Goal: Transaction & Acquisition: Purchase product/service

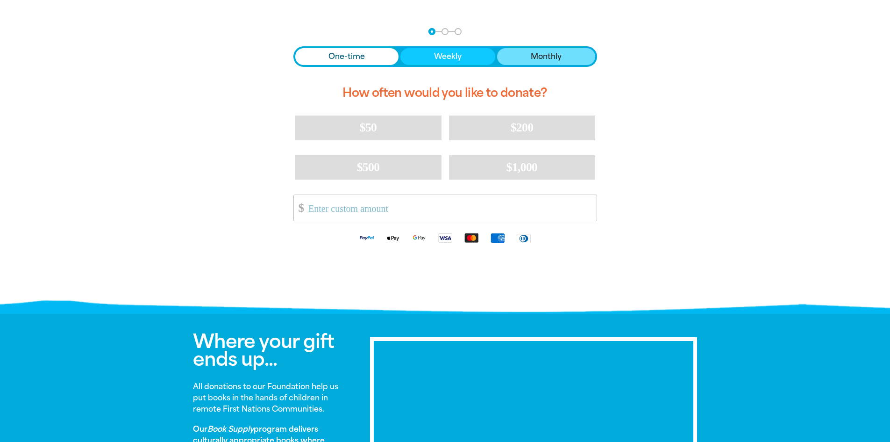
click at [549, 52] on span "Monthly" at bounding box center [546, 56] width 31 height 11
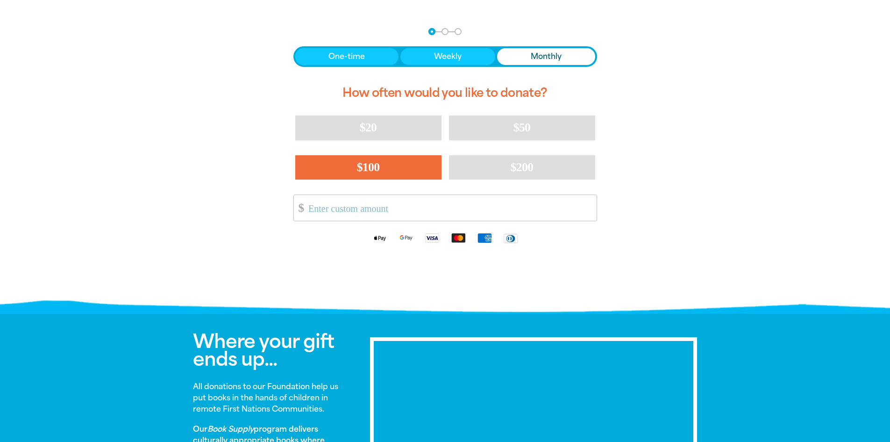
click at [357, 168] on span "$100" at bounding box center [368, 167] width 23 height 14
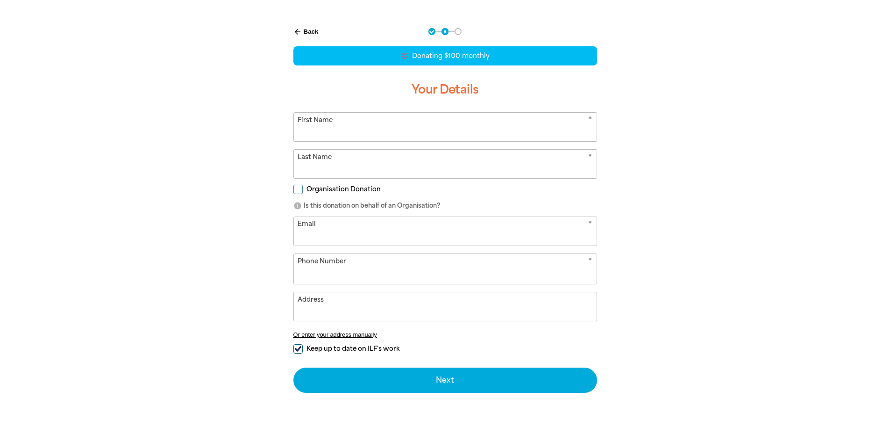
select select "AU"
click at [375, 126] on input "First Name" at bounding box center [445, 127] width 303 height 29
type input "[PERSON_NAME]"
click at [360, 160] on input "Last Name" at bounding box center [445, 164] width 303 height 29
type input "Flekser"
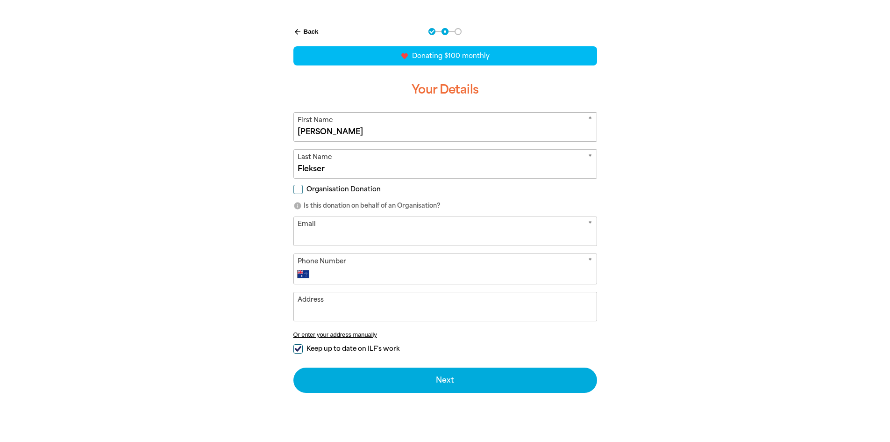
click at [349, 227] on input "Email" at bounding box center [445, 231] width 303 height 29
type input "[EMAIL_ADDRESS][DOMAIN_NAME]"
click at [332, 272] on input "Phone Number" at bounding box center [454, 273] width 276 height 11
type input "0412 420 389"
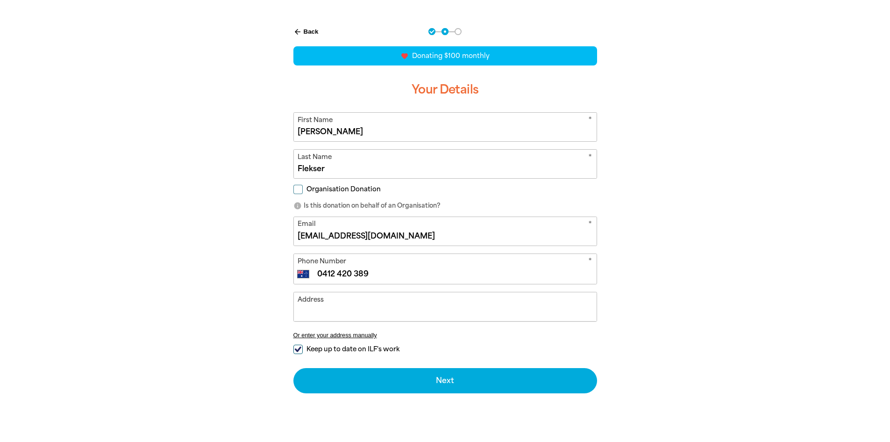
click at [338, 303] on input "Address" at bounding box center [445, 306] width 303 height 29
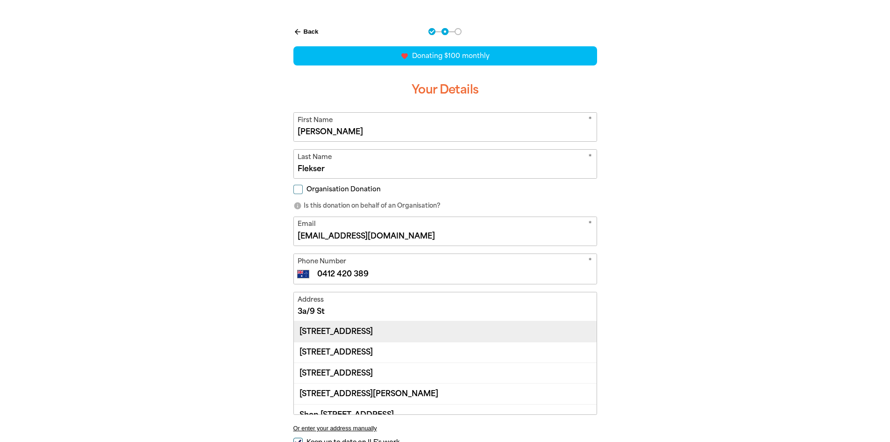
click at [357, 335] on div "[STREET_ADDRESS]" at bounding box center [445, 331] width 303 height 20
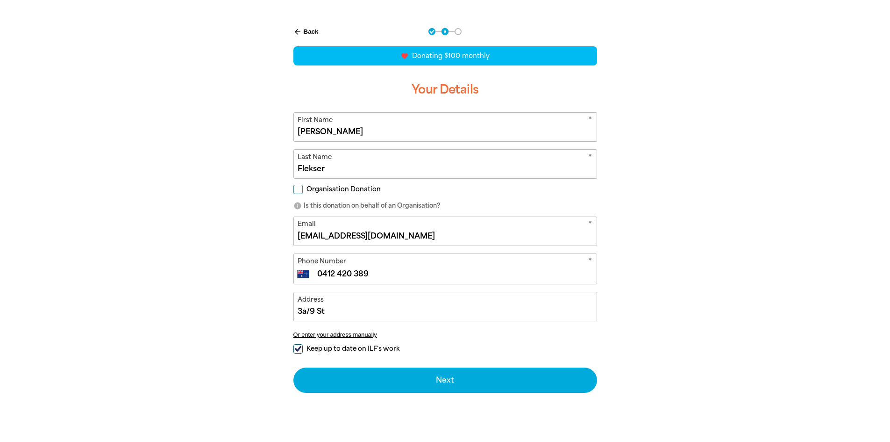
type input "[STREET_ADDRESS]"
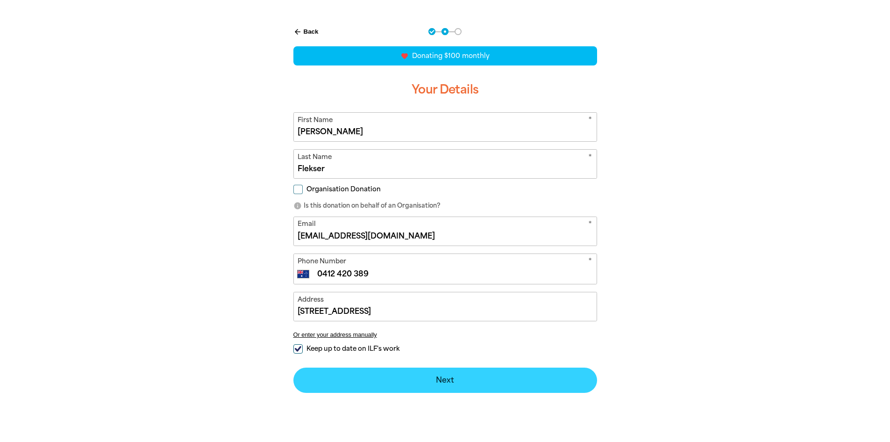
click at [439, 377] on button "Next chevron_right" at bounding box center [445, 379] width 304 height 25
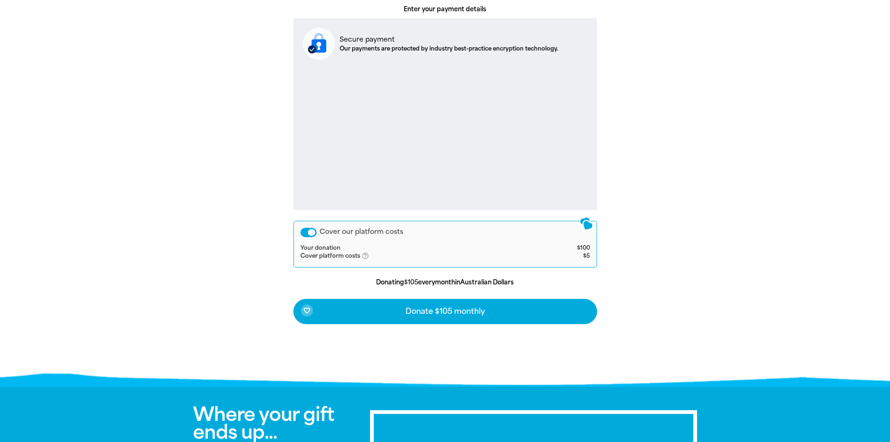
scroll to position [327, 0]
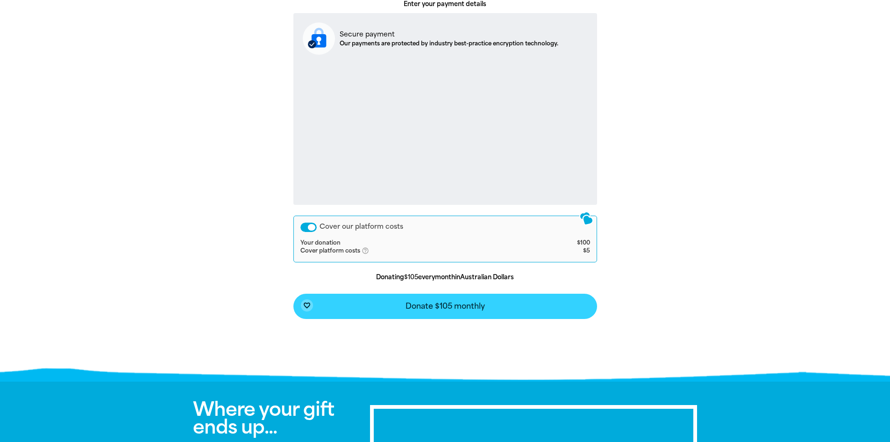
click at [454, 304] on span "Donate $105 monthly" at bounding box center [445, 305] width 79 height 7
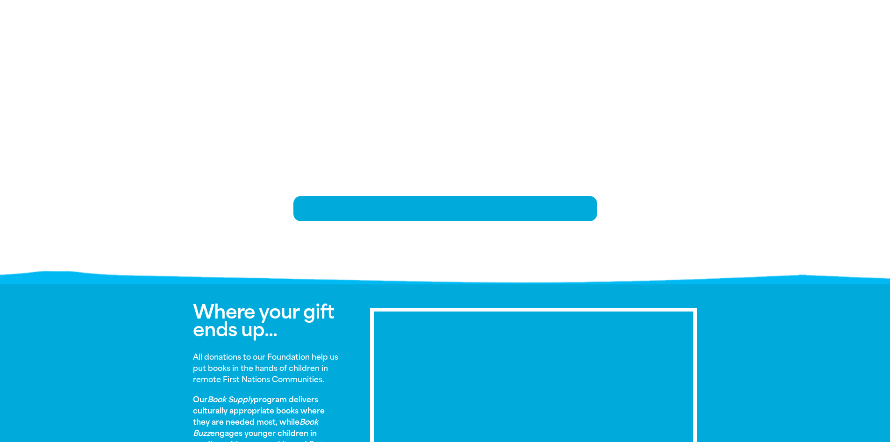
scroll to position [190, 0]
